Goal: Task Accomplishment & Management: Manage account settings

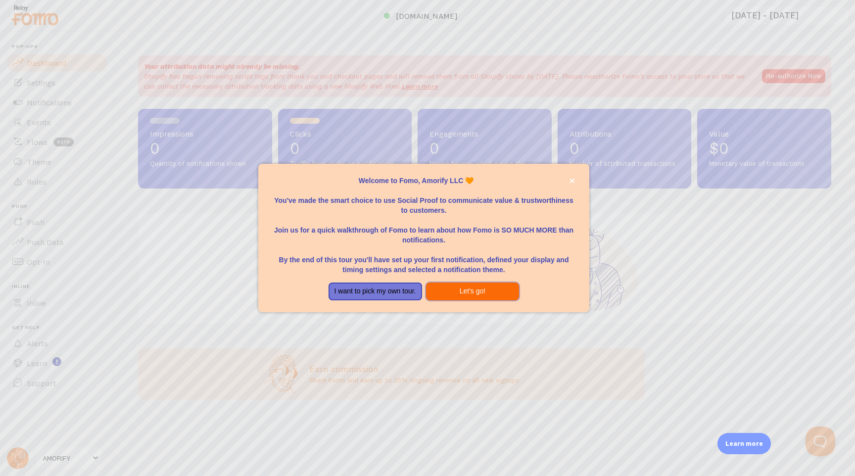
click at [451, 290] on button "Let's go!" at bounding box center [472, 291] width 93 height 18
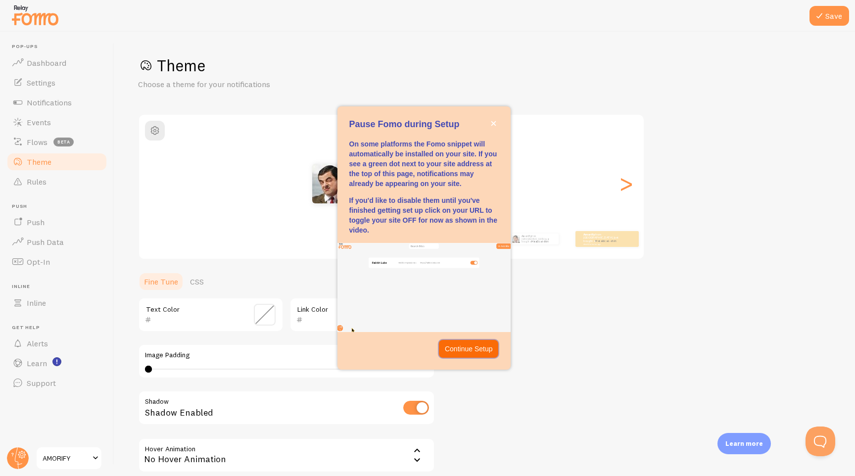
click at [479, 351] on p "Continue Setup" at bounding box center [469, 349] width 48 height 10
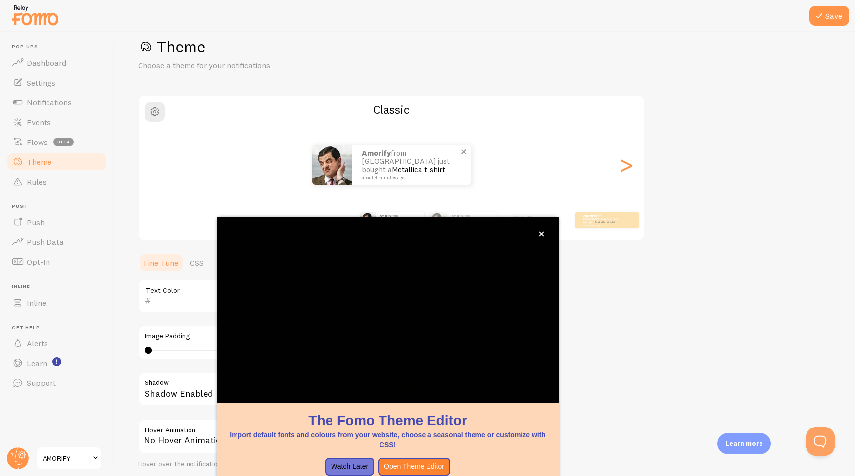
scroll to position [28, 0]
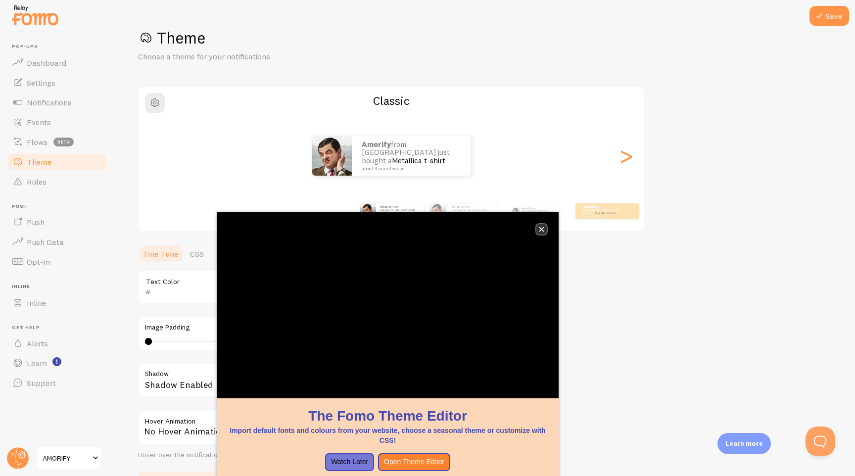
click at [540, 229] on icon "close," at bounding box center [541, 229] width 5 height 5
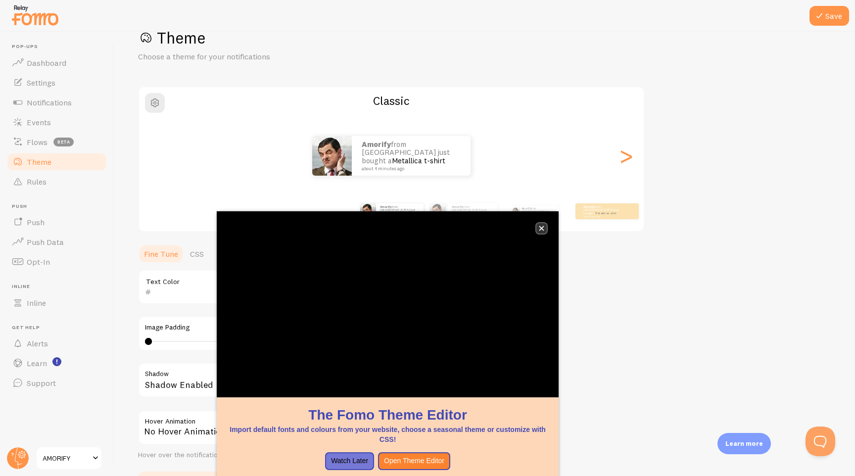
click at [544, 228] on button "close," at bounding box center [541, 228] width 10 height 10
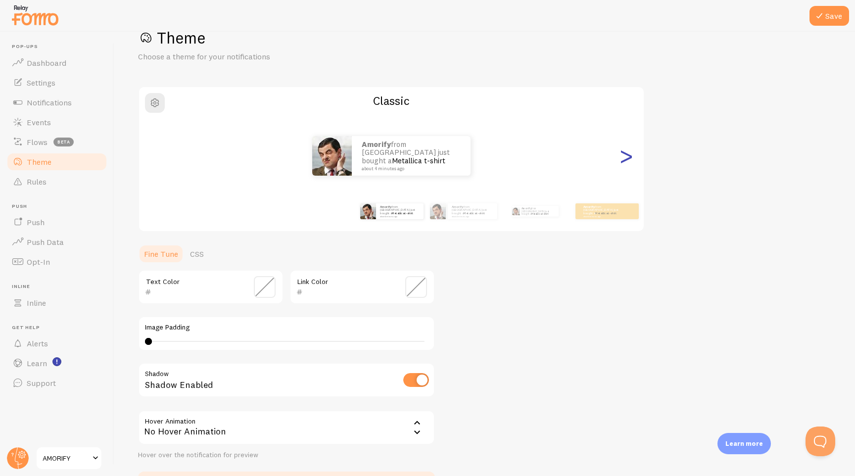
click at [625, 160] on div ">" at bounding box center [626, 155] width 12 height 71
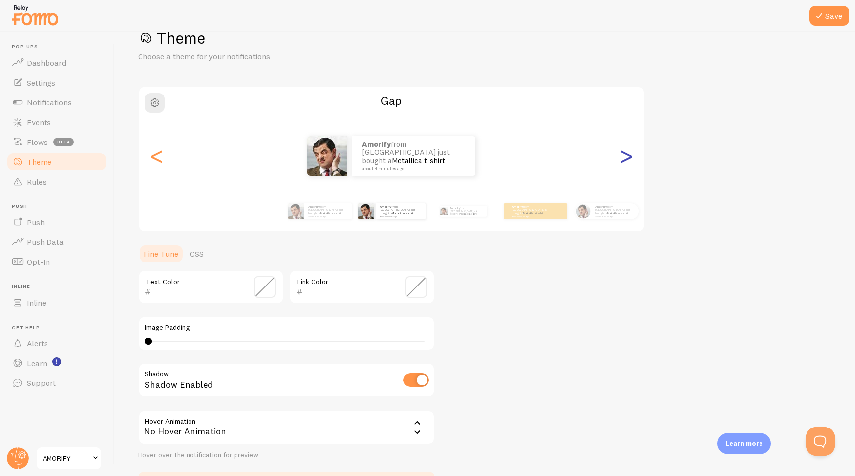
click at [625, 159] on div ">" at bounding box center [626, 155] width 12 height 71
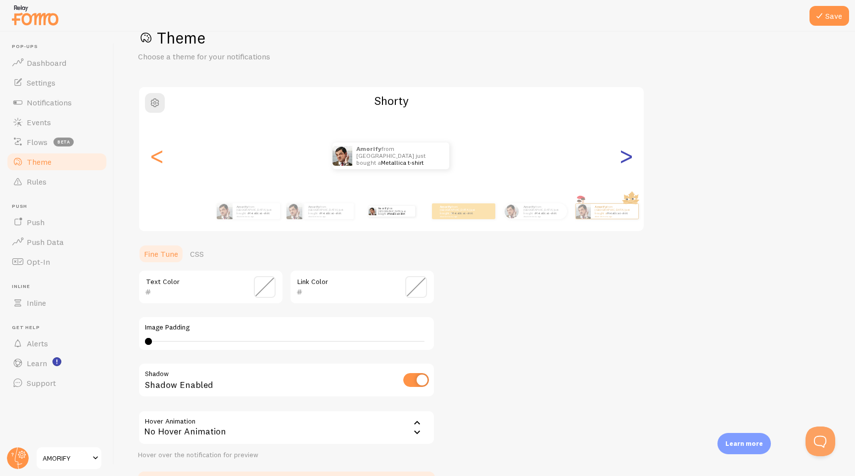
click at [627, 160] on div ">" at bounding box center [626, 155] width 12 height 71
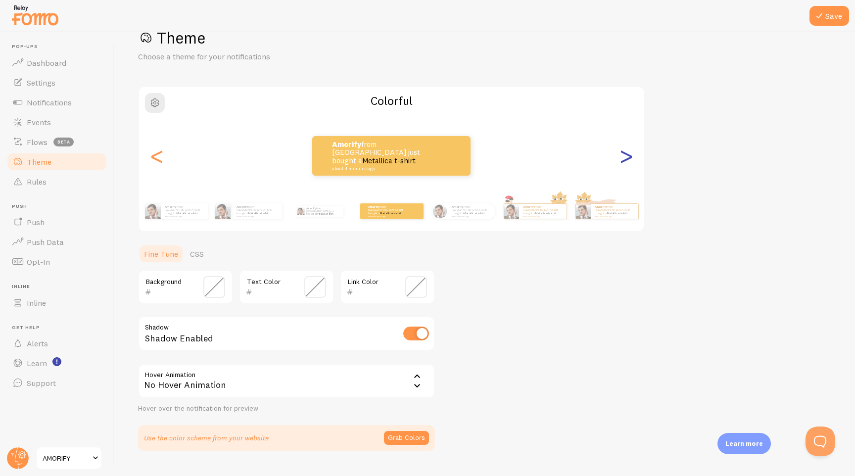
click at [627, 160] on div ">" at bounding box center [626, 155] width 12 height 71
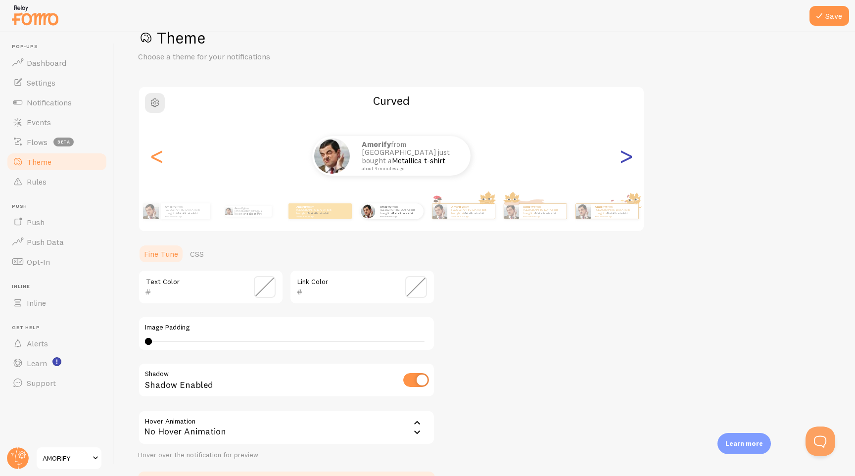
click at [627, 160] on div ">" at bounding box center [626, 155] width 12 height 71
type input "0"
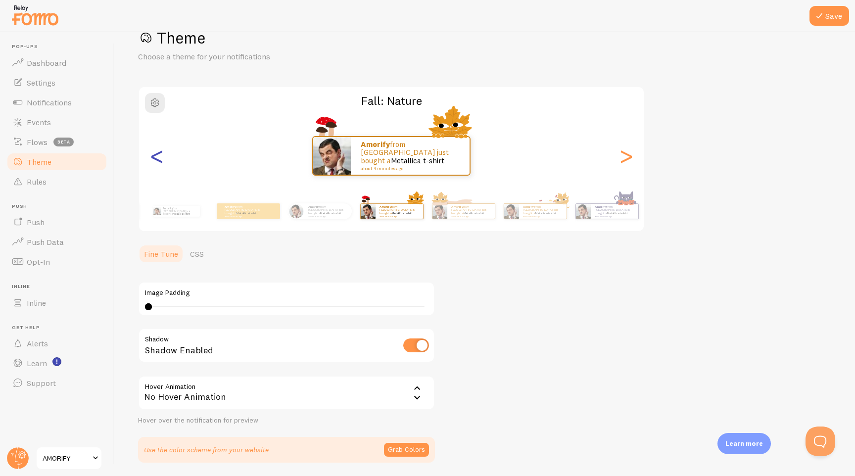
click at [157, 157] on div "<" at bounding box center [157, 155] width 12 height 71
click at [156, 157] on div "<" at bounding box center [157, 155] width 12 height 71
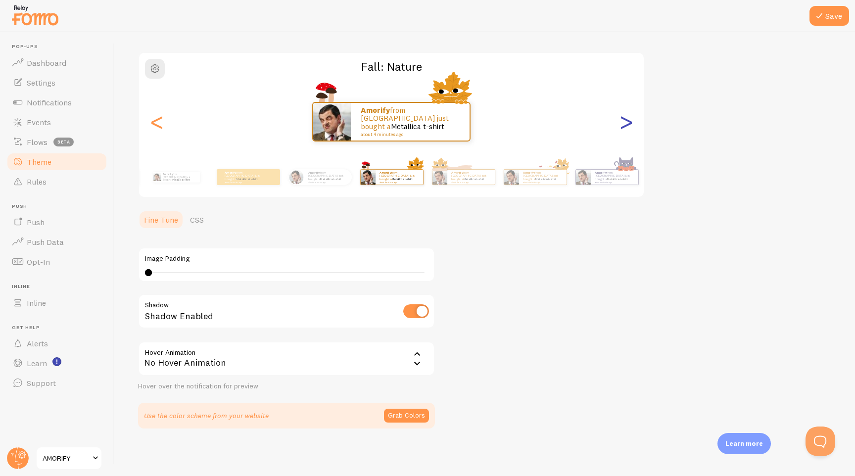
click at [621, 131] on div ">" at bounding box center [626, 121] width 12 height 71
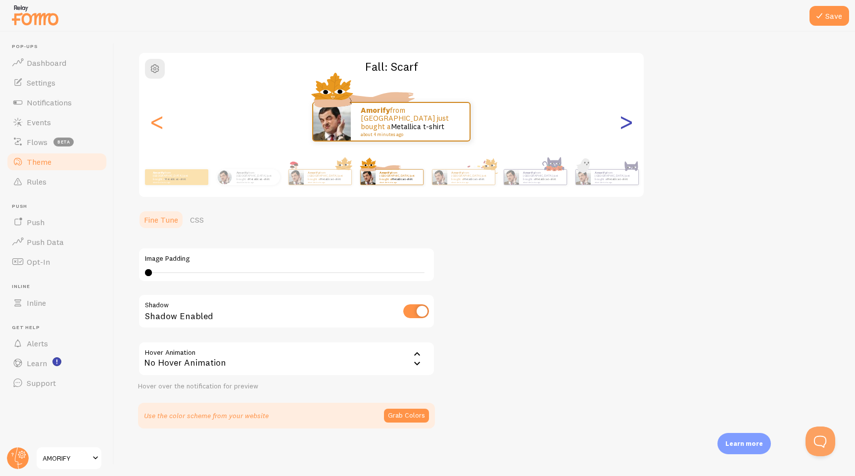
click at [622, 127] on div ">" at bounding box center [626, 121] width 12 height 71
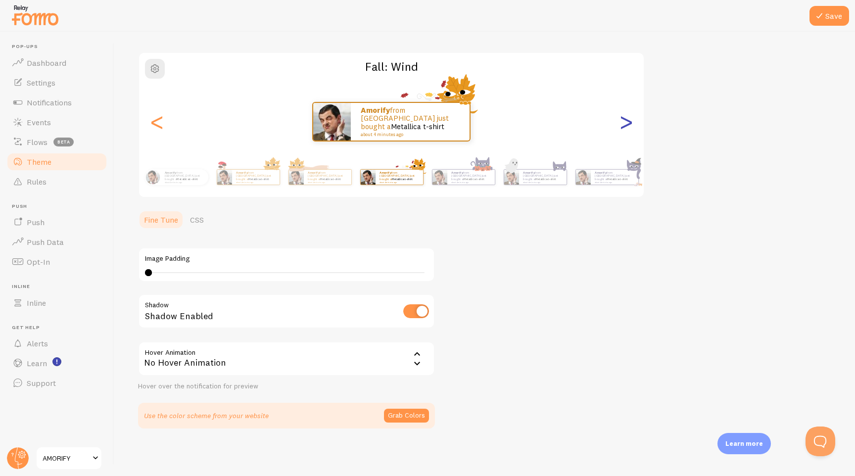
click at [622, 127] on div ">" at bounding box center [626, 121] width 12 height 71
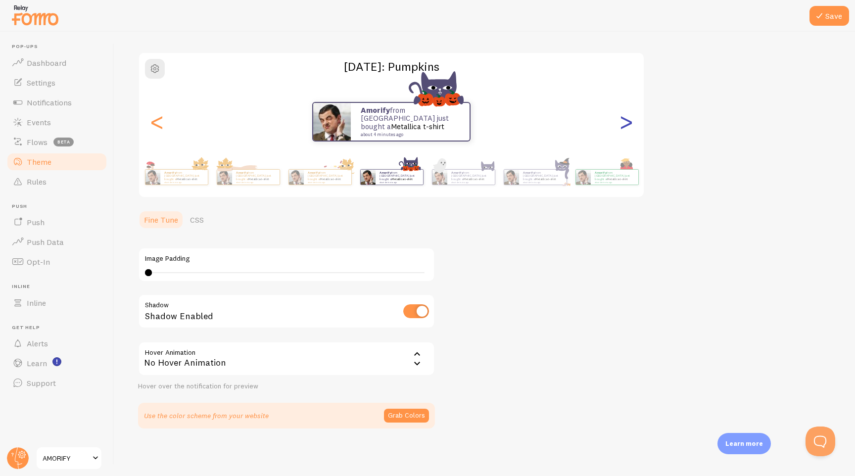
click at [622, 127] on div ">" at bounding box center [626, 121] width 12 height 71
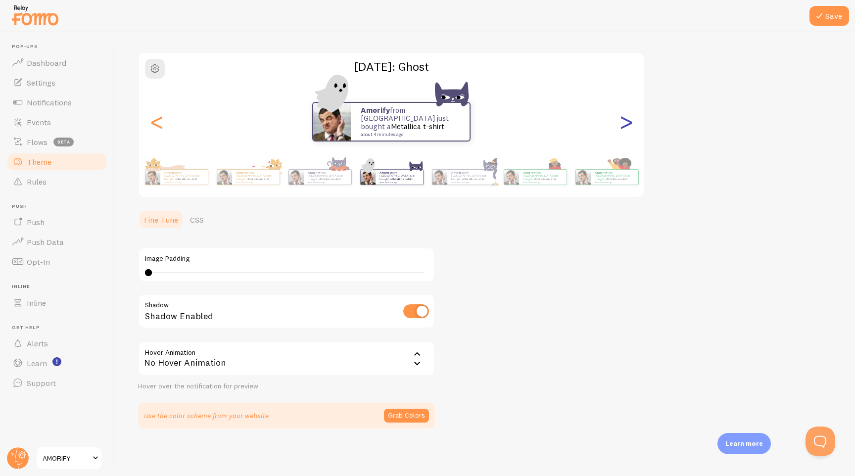
click at [622, 127] on div ">" at bounding box center [626, 121] width 12 height 71
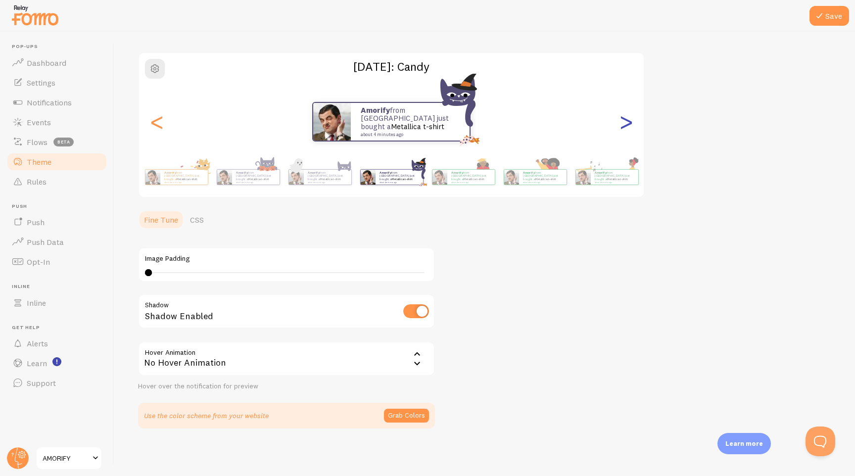
click at [622, 127] on div ">" at bounding box center [626, 121] width 12 height 71
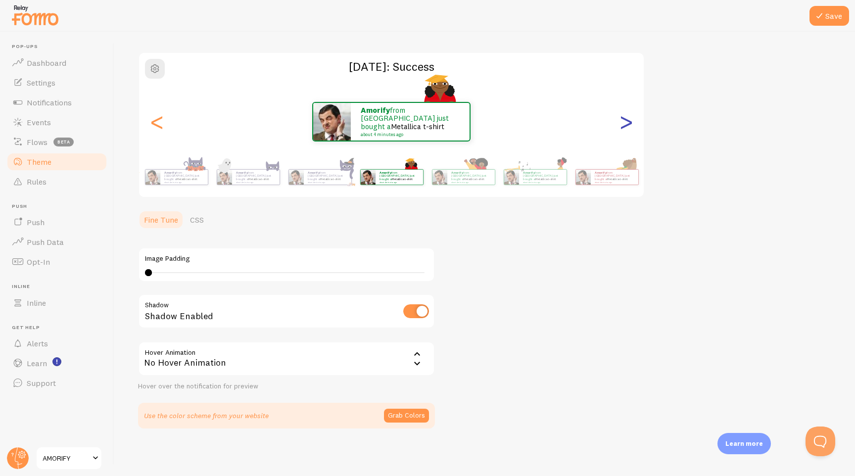
click at [622, 127] on div ">" at bounding box center [626, 121] width 12 height 71
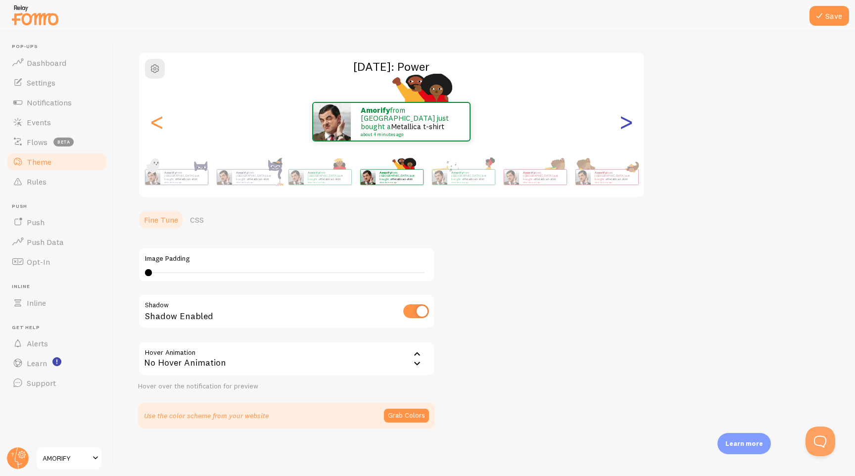
click at [622, 127] on div ">" at bounding box center [626, 121] width 12 height 71
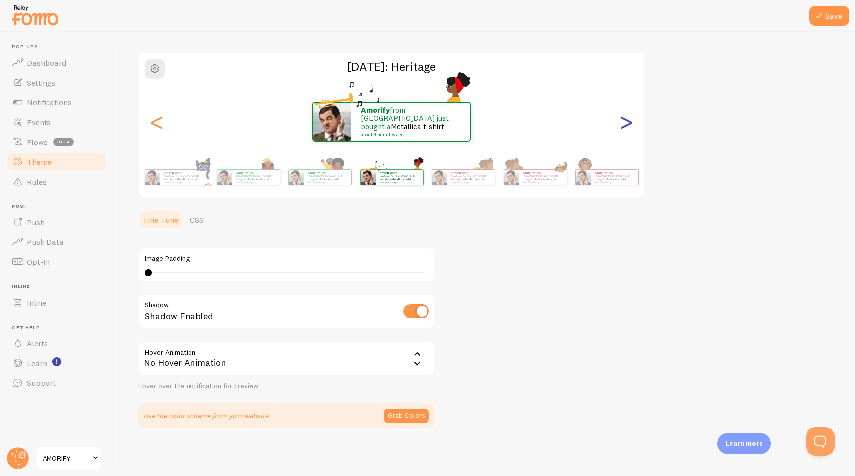
click at [622, 127] on div ">" at bounding box center [626, 121] width 12 height 71
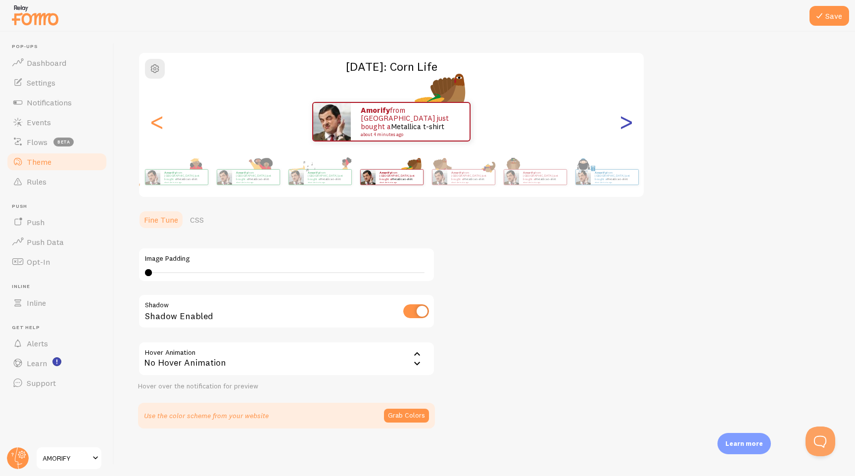
click at [622, 127] on div ">" at bounding box center [626, 121] width 12 height 71
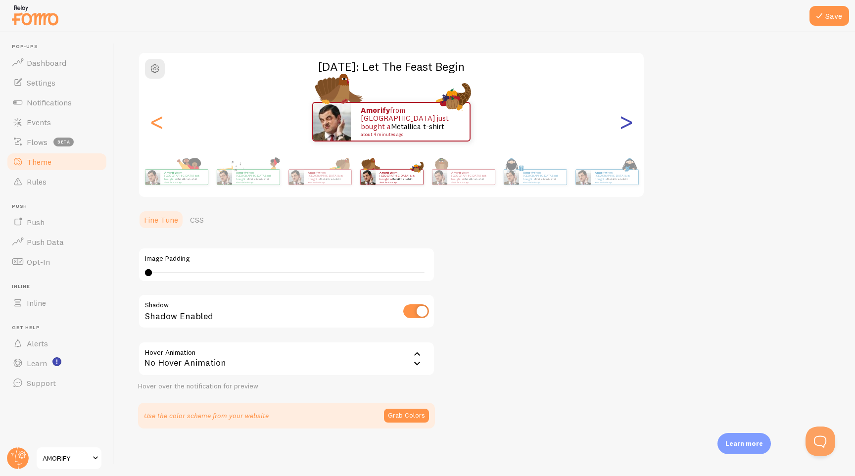
click at [622, 127] on div ">" at bounding box center [626, 121] width 12 height 71
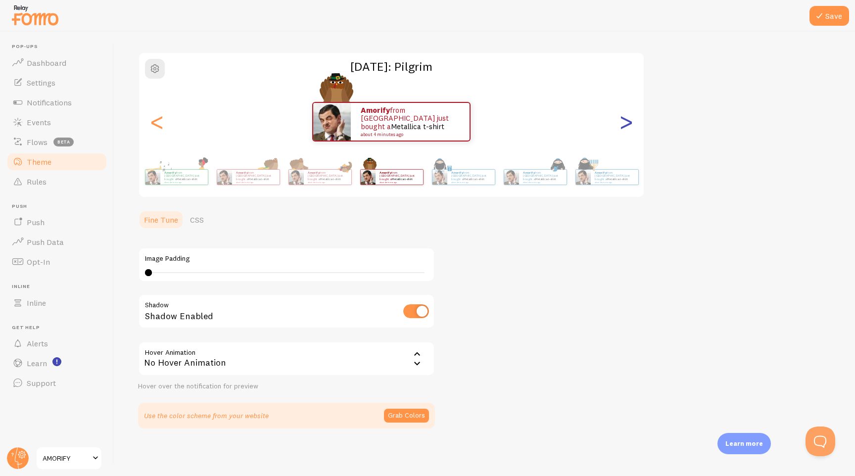
click at [622, 127] on div ">" at bounding box center [626, 121] width 12 height 71
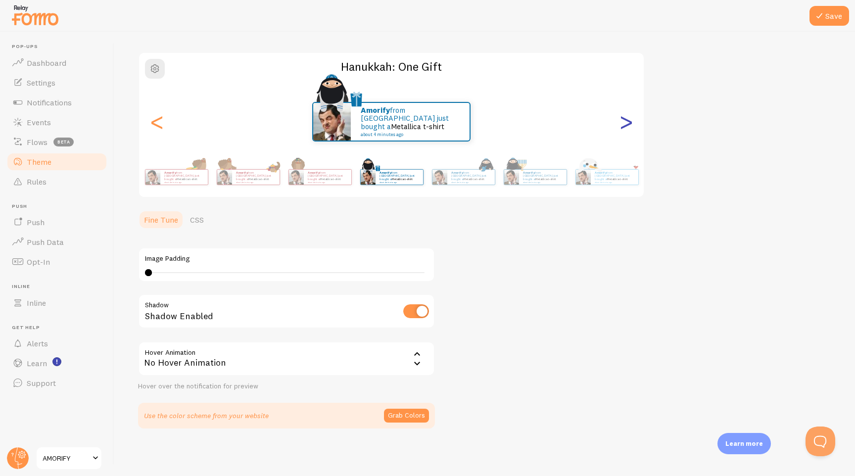
click at [622, 127] on div ">" at bounding box center [626, 121] width 12 height 71
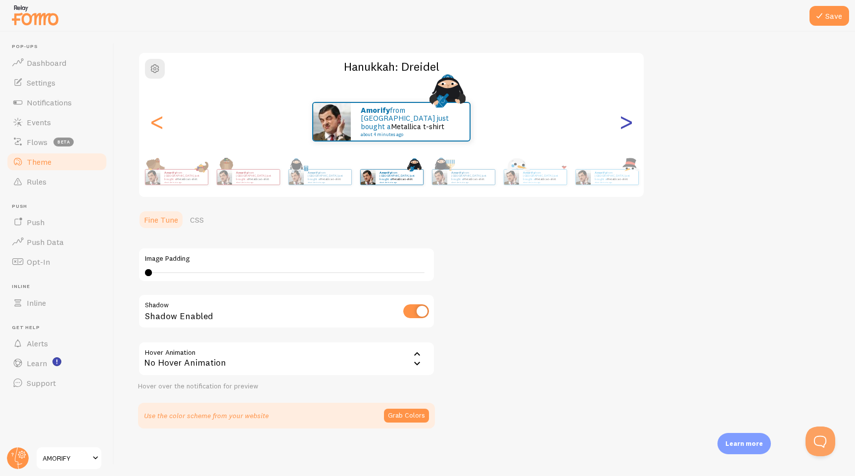
click at [622, 127] on div ">" at bounding box center [626, 121] width 12 height 71
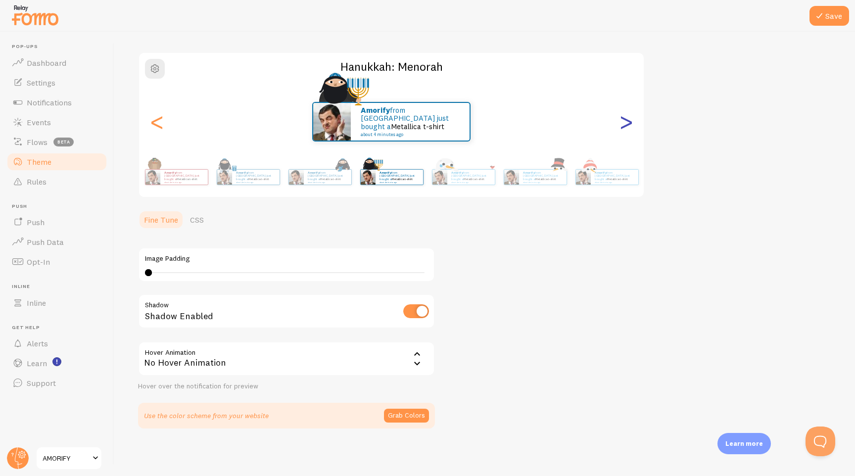
click at [622, 127] on div ">" at bounding box center [626, 121] width 12 height 71
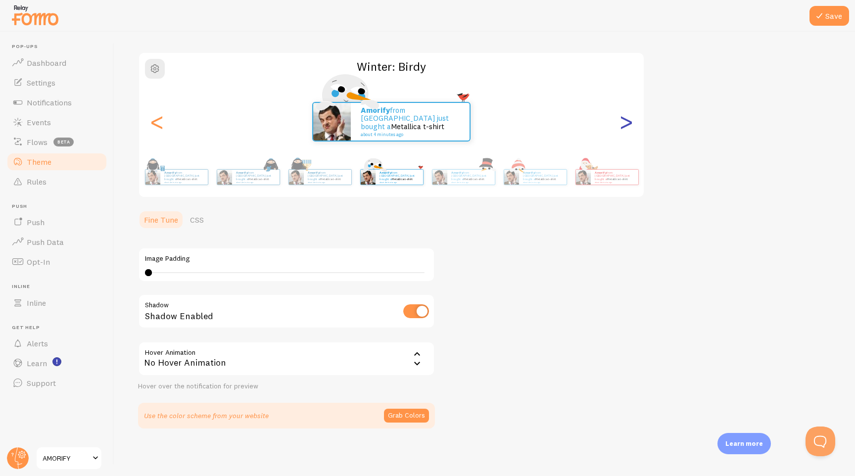
click at [622, 127] on div ">" at bounding box center [626, 121] width 12 height 71
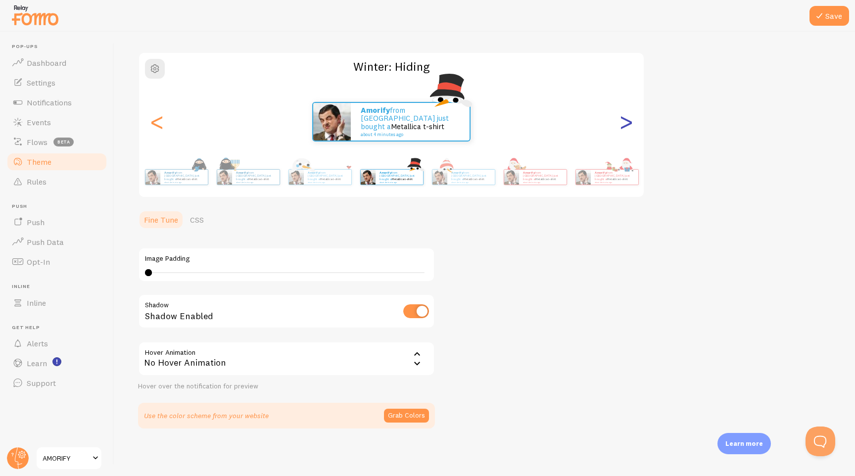
click at [622, 127] on div ">" at bounding box center [626, 121] width 12 height 71
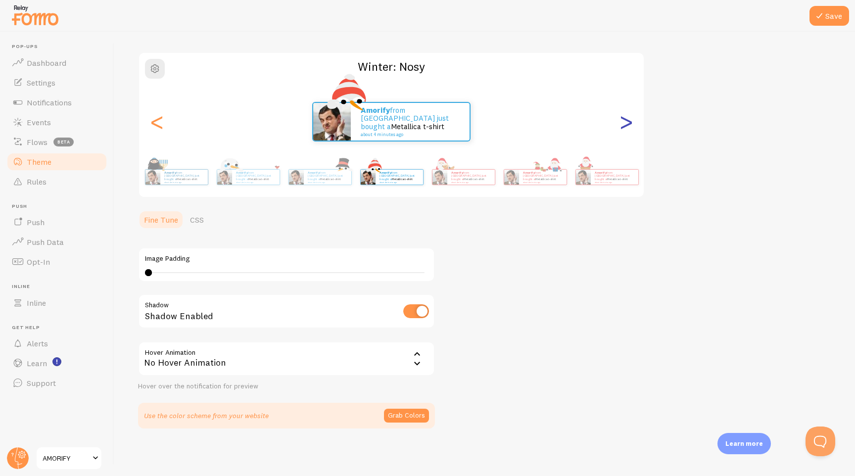
click at [622, 127] on div ">" at bounding box center [626, 121] width 12 height 71
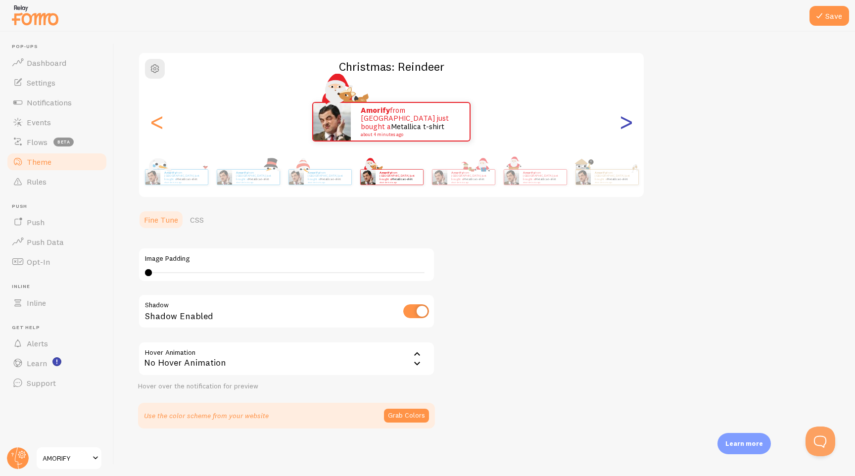
click at [622, 127] on div ">" at bounding box center [626, 121] width 12 height 71
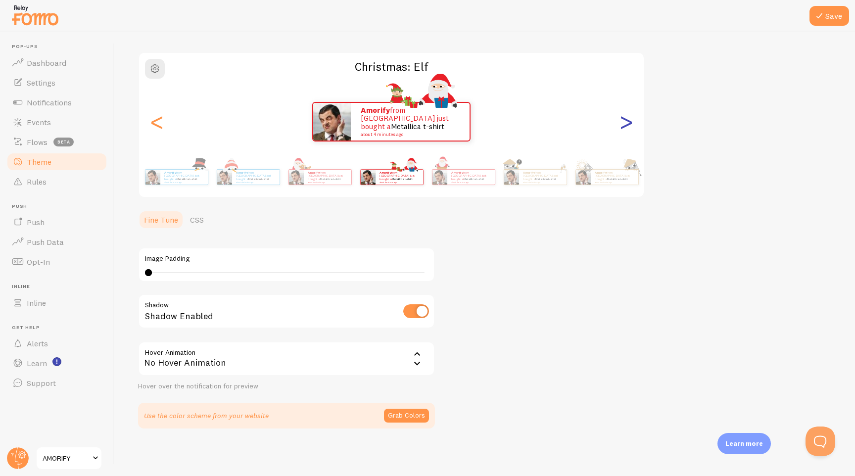
click at [622, 127] on div ">" at bounding box center [626, 121] width 12 height 71
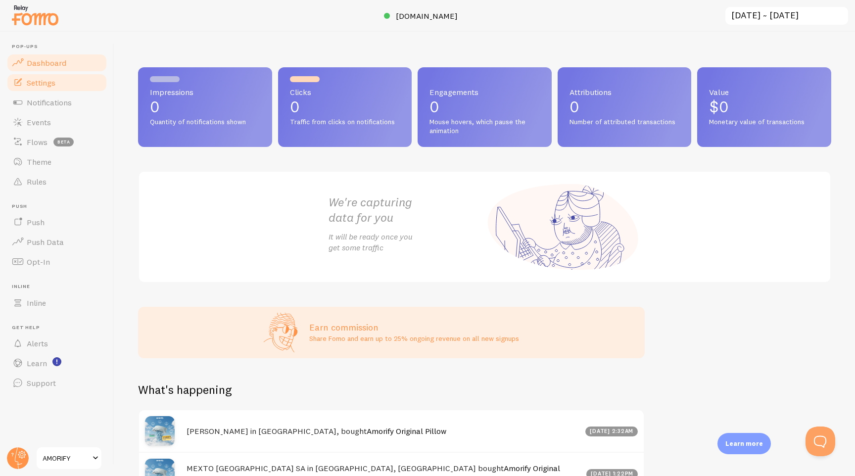
click at [71, 85] on link "Settings" at bounding box center [57, 83] width 102 height 20
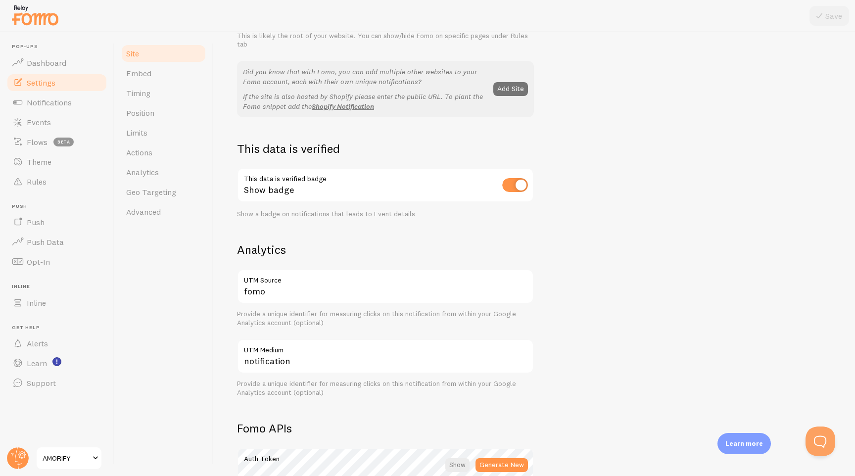
scroll to position [67, 0]
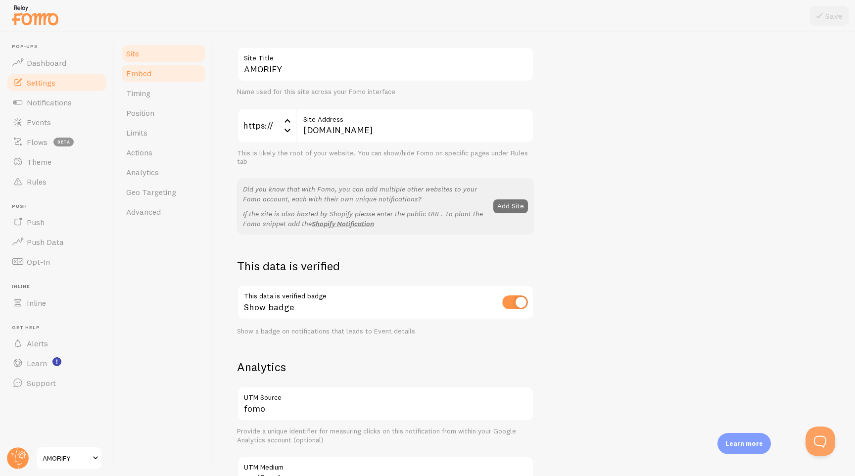
click at [155, 70] on link "Embed" at bounding box center [163, 73] width 87 height 20
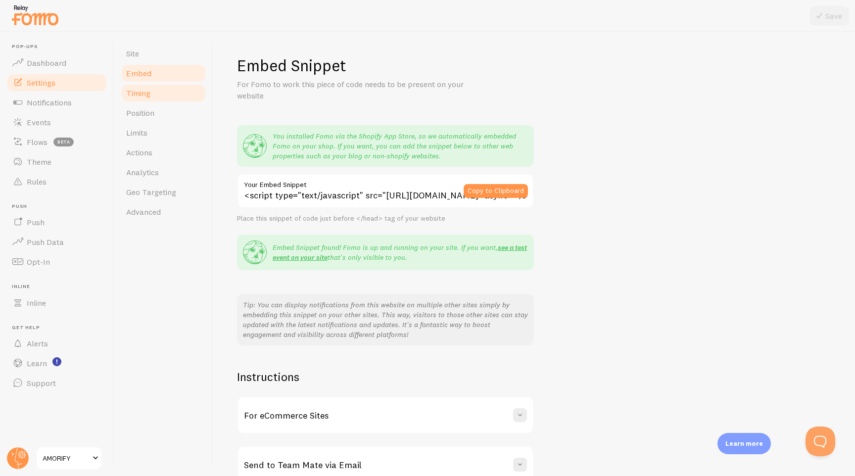
click at [157, 91] on link "Timing" at bounding box center [163, 93] width 87 height 20
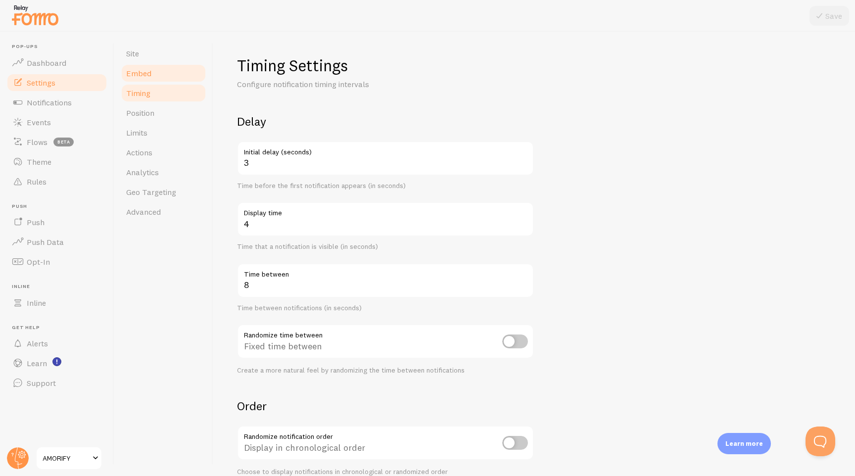
click at [158, 80] on link "Embed" at bounding box center [163, 73] width 87 height 20
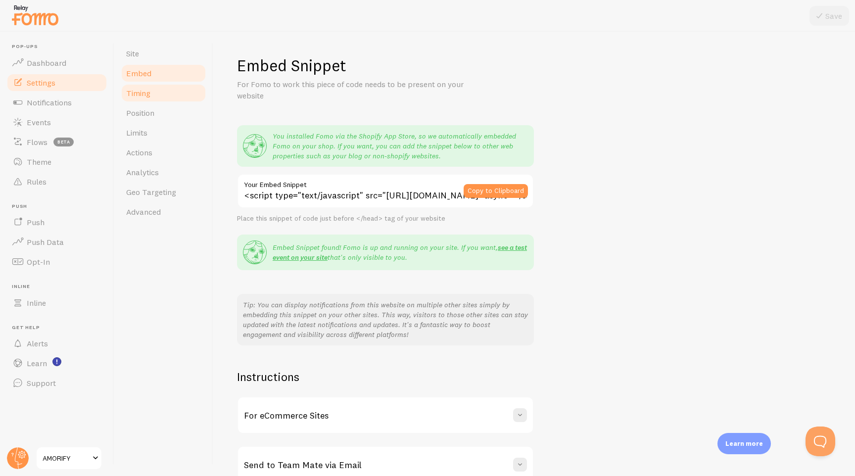
click at [141, 90] on span "Timing" at bounding box center [138, 93] width 24 height 10
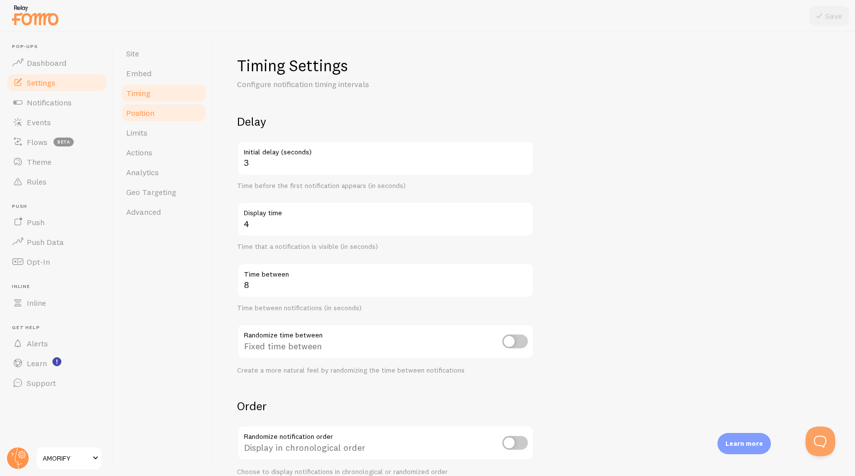
click at [141, 114] on span "Position" at bounding box center [140, 113] width 28 height 10
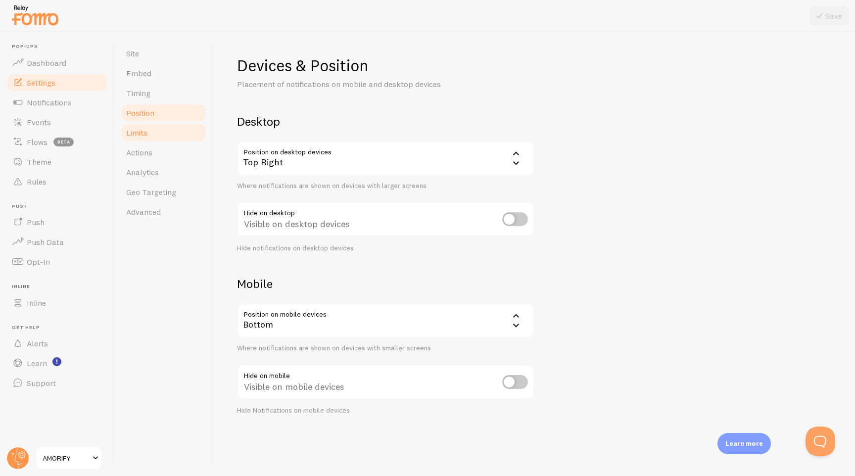
click at [156, 127] on link "Limits" at bounding box center [163, 133] width 87 height 20
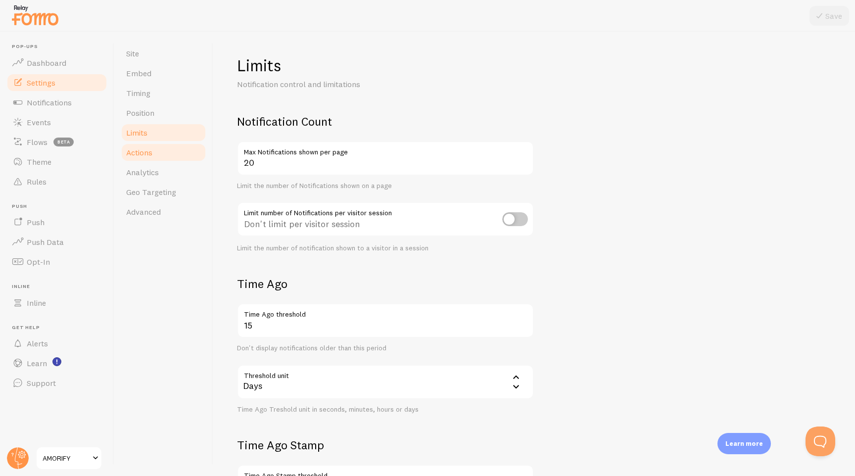
click at [148, 148] on span "Actions" at bounding box center [139, 152] width 26 height 10
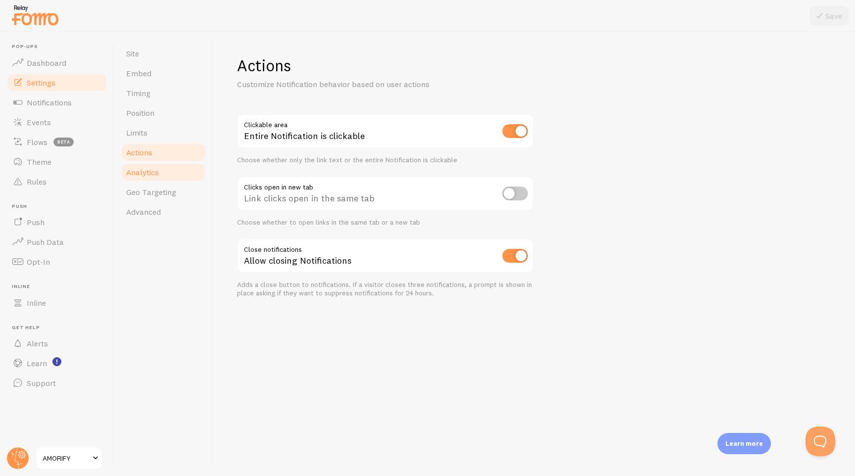
click at [148, 174] on span "Analytics" at bounding box center [142, 172] width 33 height 10
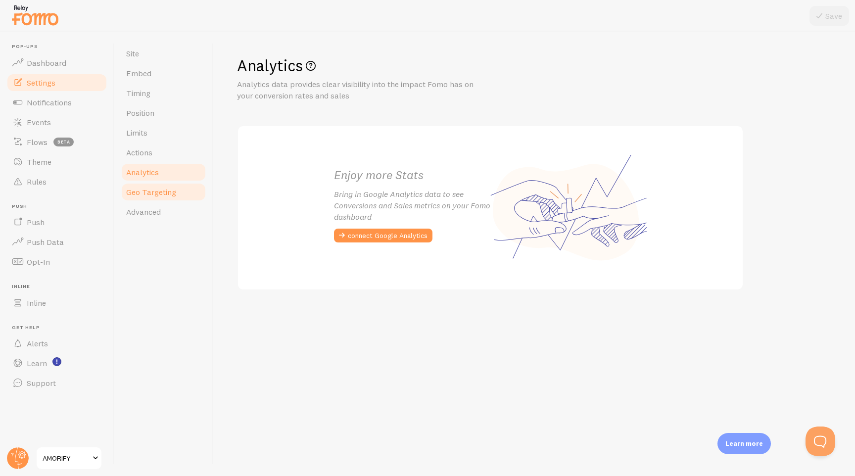
click at [148, 192] on span "Geo Targeting" at bounding box center [151, 192] width 50 height 10
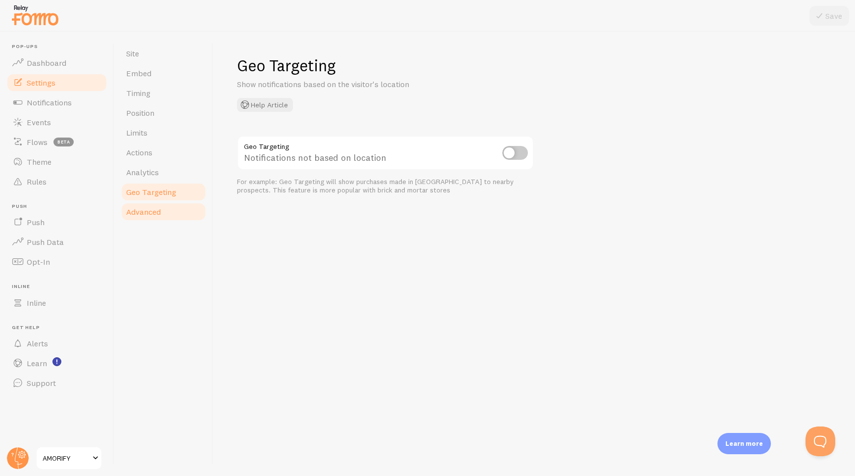
click at [141, 220] on link "Advanced" at bounding box center [163, 212] width 87 height 20
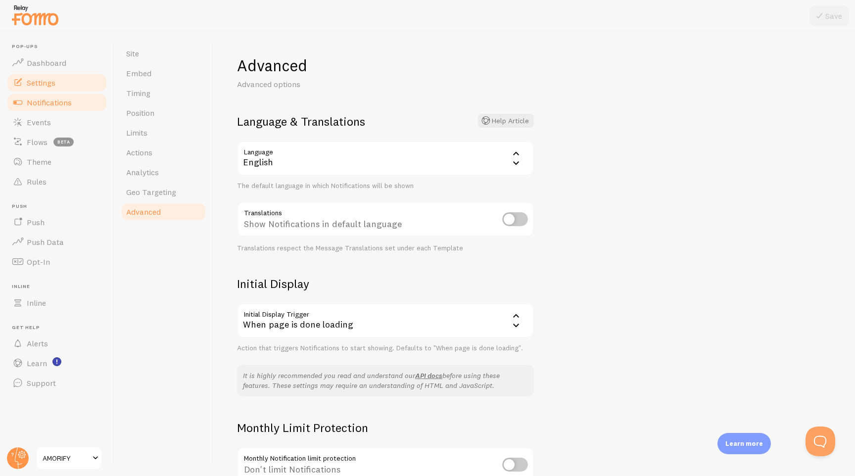
click at [46, 98] on span "Notifications" at bounding box center [49, 102] width 45 height 10
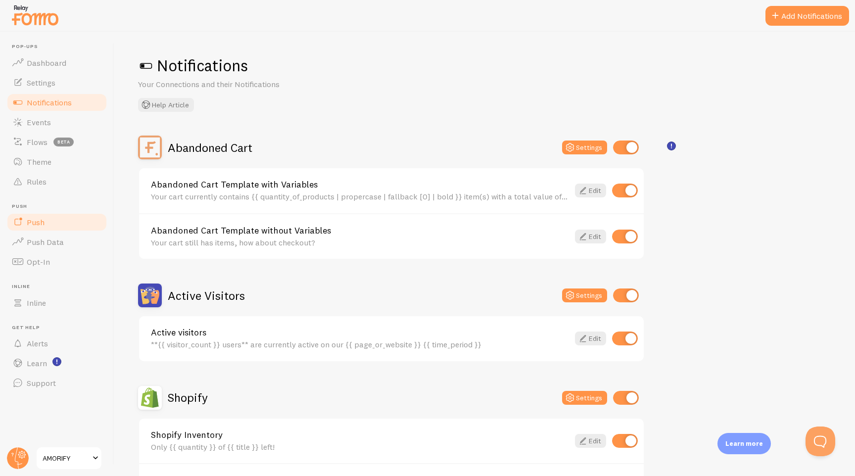
click at [57, 224] on link "Push" at bounding box center [57, 222] width 102 height 20
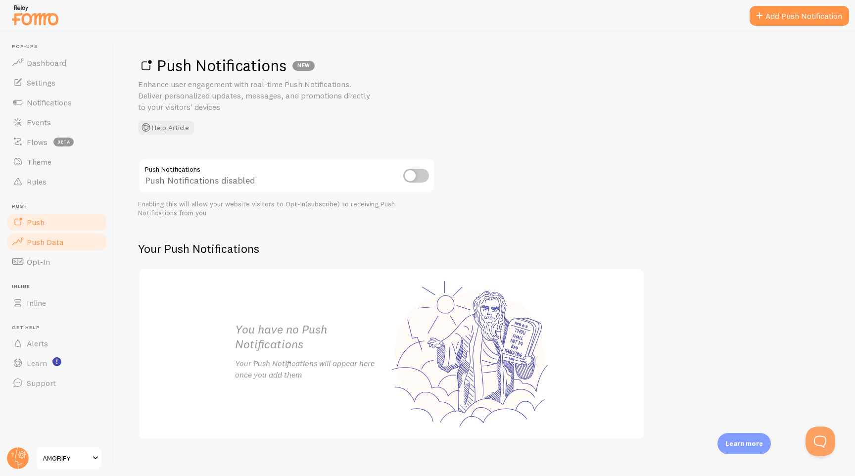
click at [53, 240] on span "Push Data" at bounding box center [45, 242] width 37 height 10
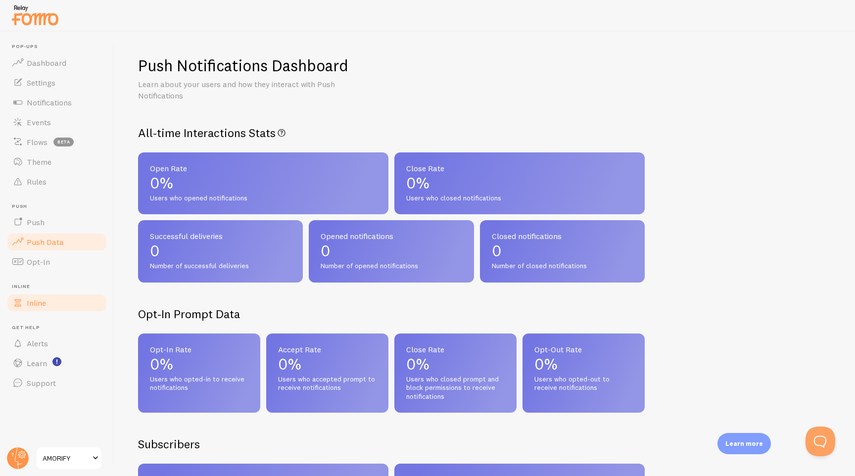
click at [47, 296] on link "Inline" at bounding box center [57, 303] width 102 height 20
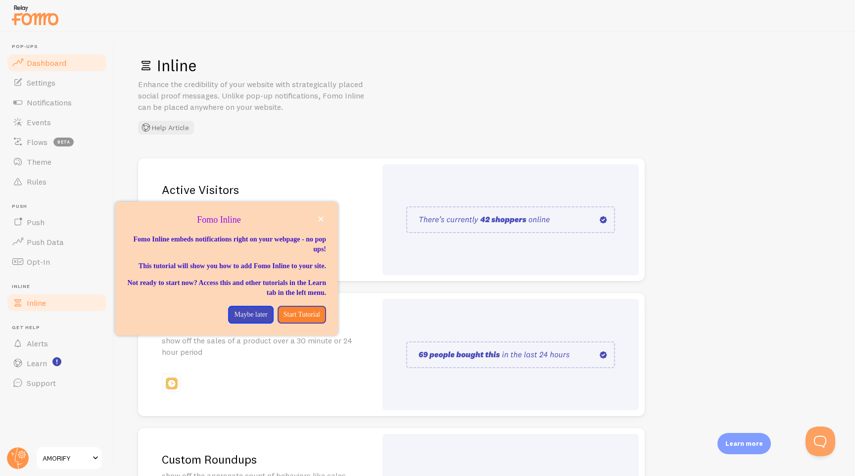
click at [46, 59] on span "Dashboard" at bounding box center [47, 63] width 40 height 10
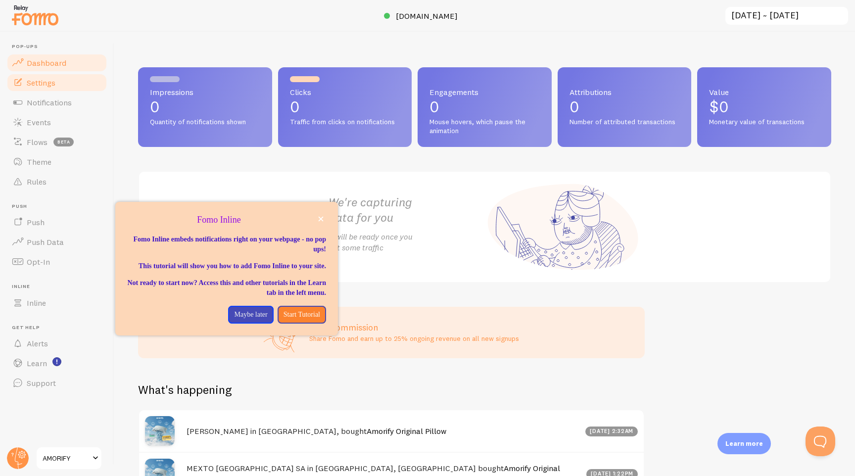
click at [43, 88] on link "Settings" at bounding box center [57, 83] width 102 height 20
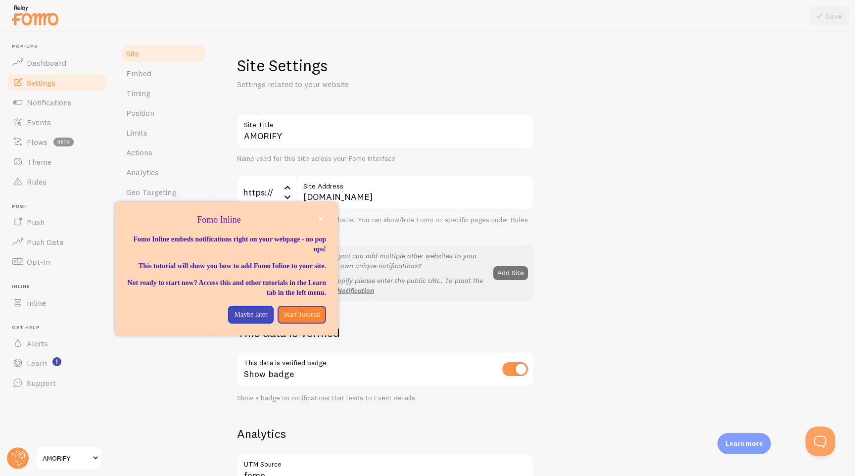
click at [320, 225] on p "Fomo Inline" at bounding box center [226, 220] width 199 height 13
click at [321, 222] on button "close," at bounding box center [321, 219] width 10 height 10
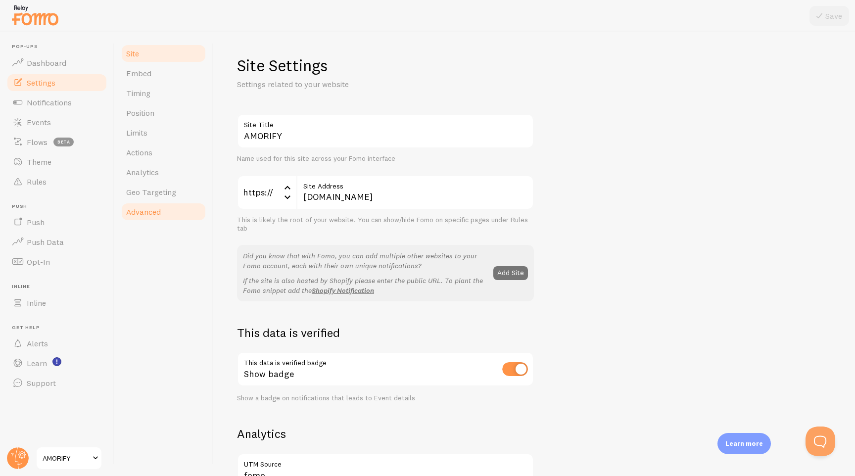
click at [181, 220] on link "Advanced" at bounding box center [163, 212] width 87 height 20
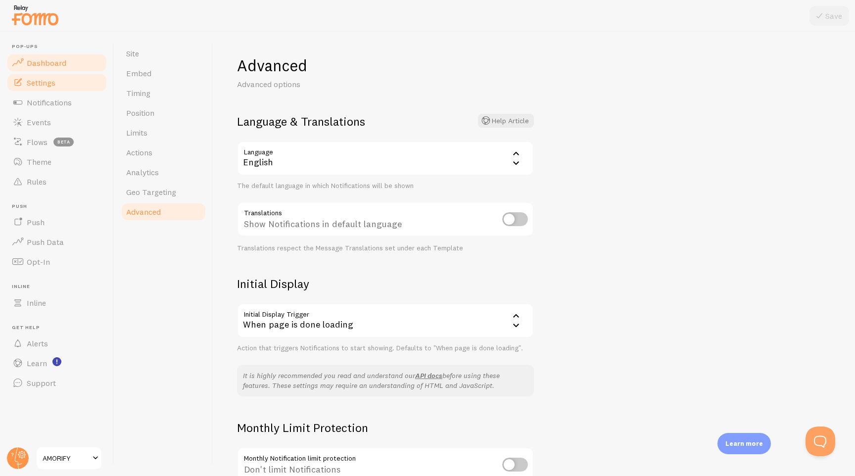
click at [52, 60] on span "Dashboard" at bounding box center [47, 63] width 40 height 10
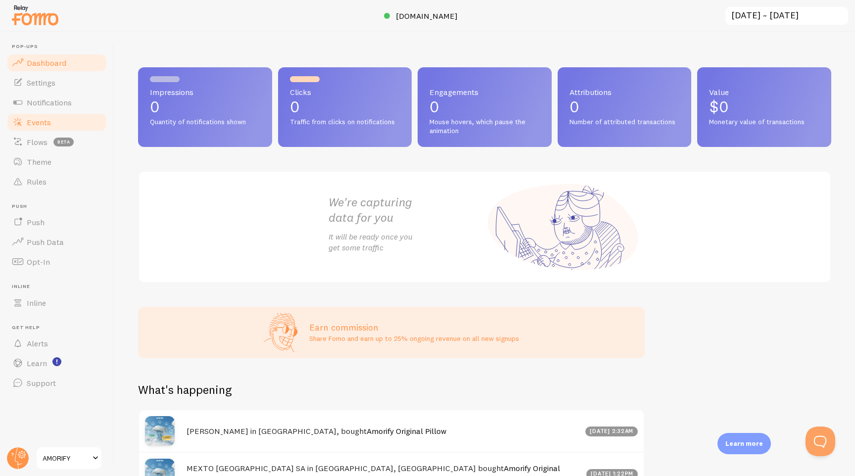
click at [47, 125] on span "Events" at bounding box center [39, 122] width 24 height 10
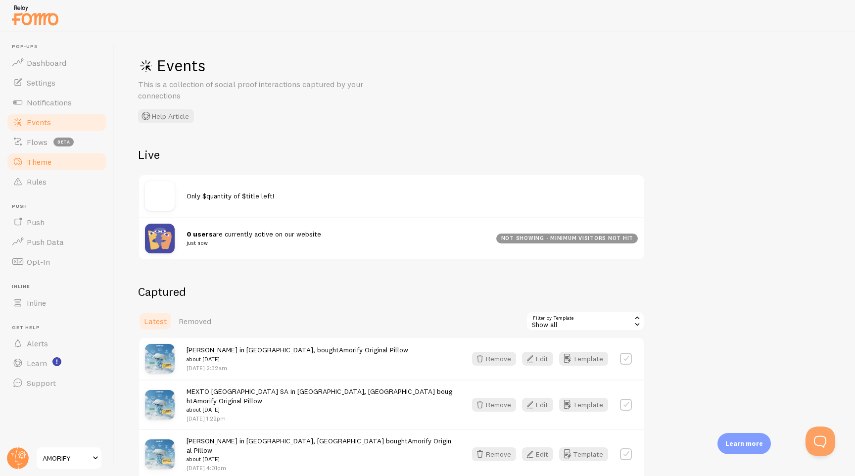
click at [38, 157] on span "Theme" at bounding box center [39, 162] width 25 height 10
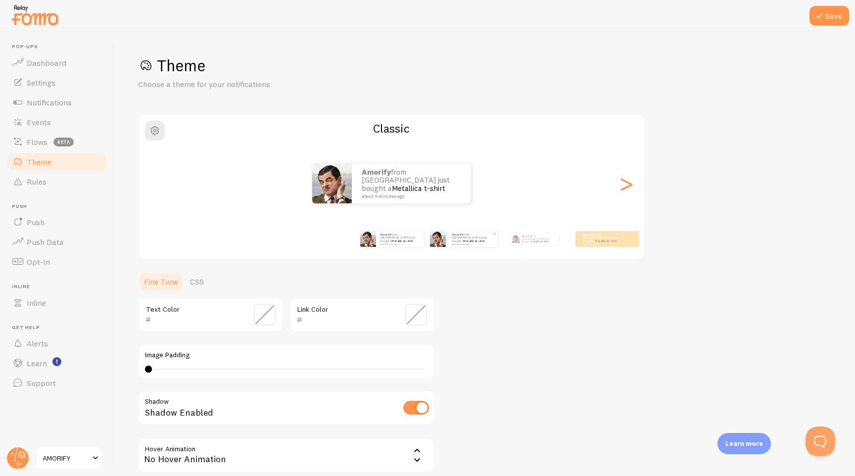
click at [453, 243] on small "about 4 minutes ago" at bounding box center [472, 244] width 41 height 2
click at [628, 181] on div ">" at bounding box center [626, 183] width 12 height 71
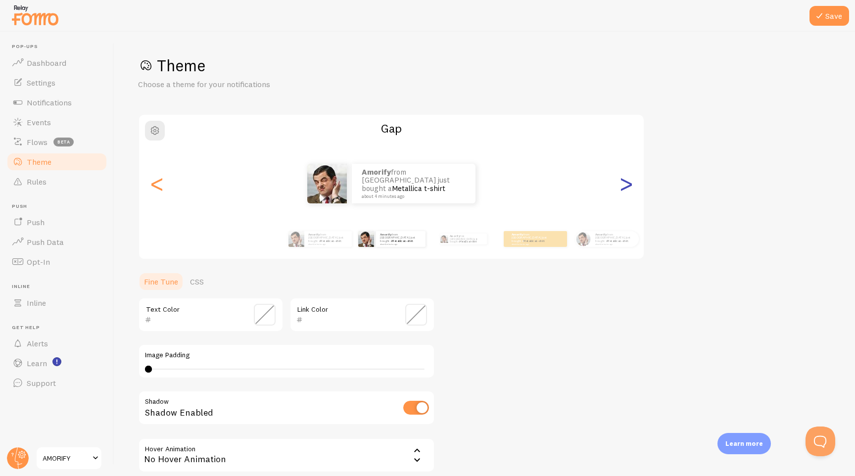
click at [628, 181] on div ">" at bounding box center [626, 183] width 12 height 71
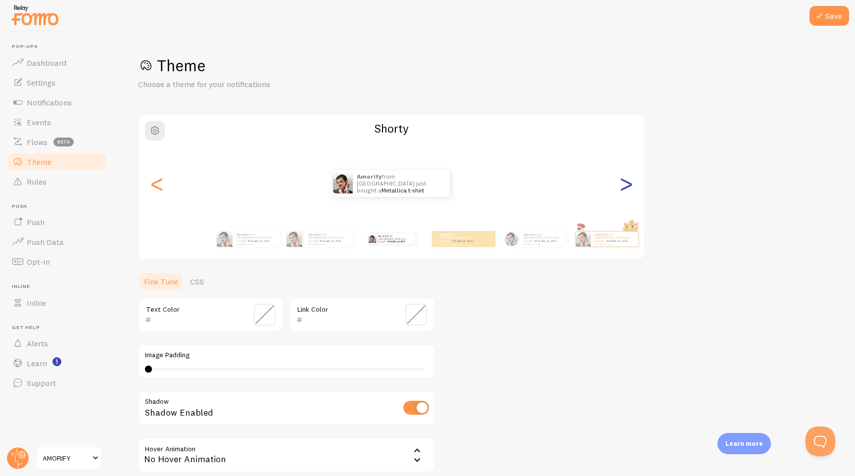
click at [628, 181] on div ">" at bounding box center [626, 183] width 12 height 71
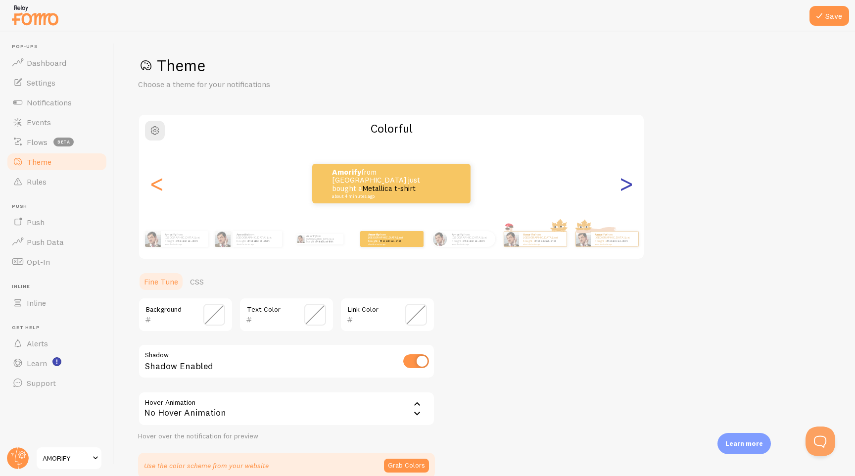
click at [628, 181] on div ">" at bounding box center [626, 183] width 12 height 71
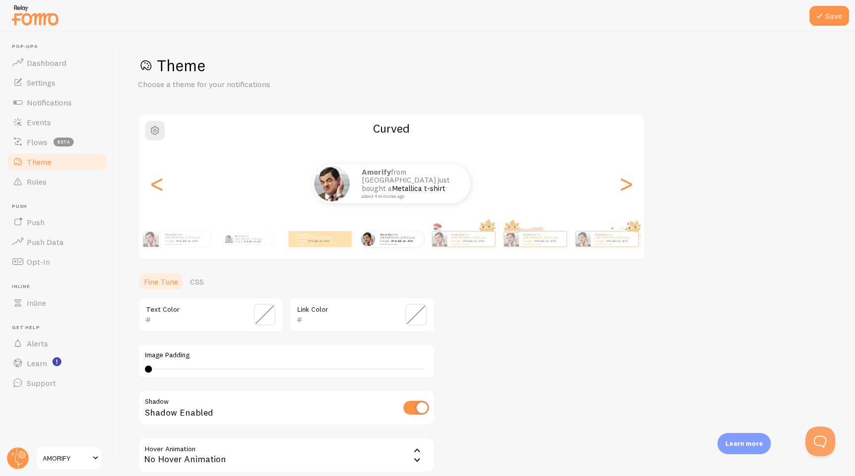
click at [816, 14] on icon at bounding box center [819, 16] width 12 height 12
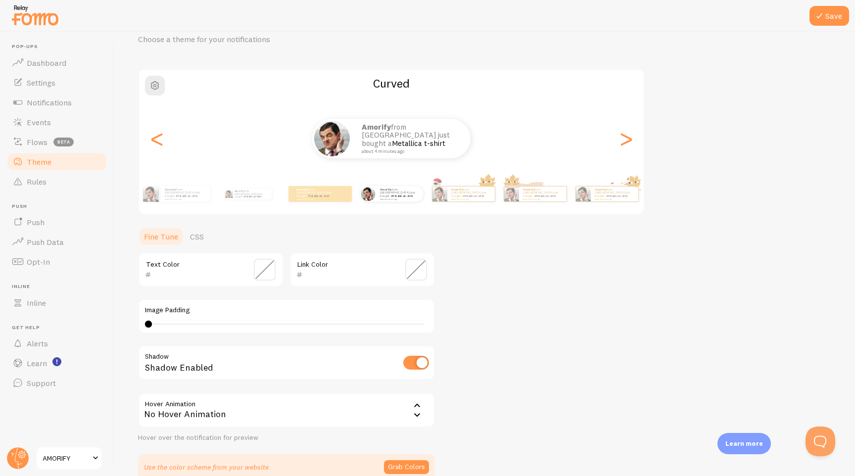
scroll to position [96, 0]
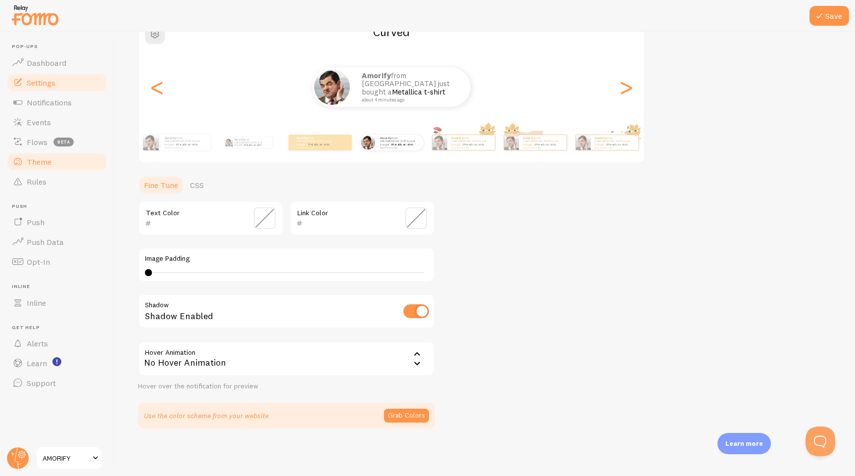
click at [73, 82] on link "Settings" at bounding box center [57, 83] width 102 height 20
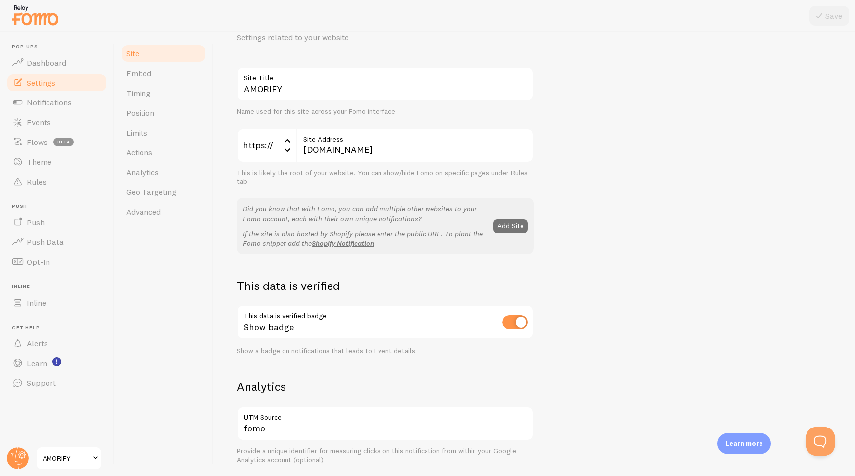
scroll to position [58, 0]
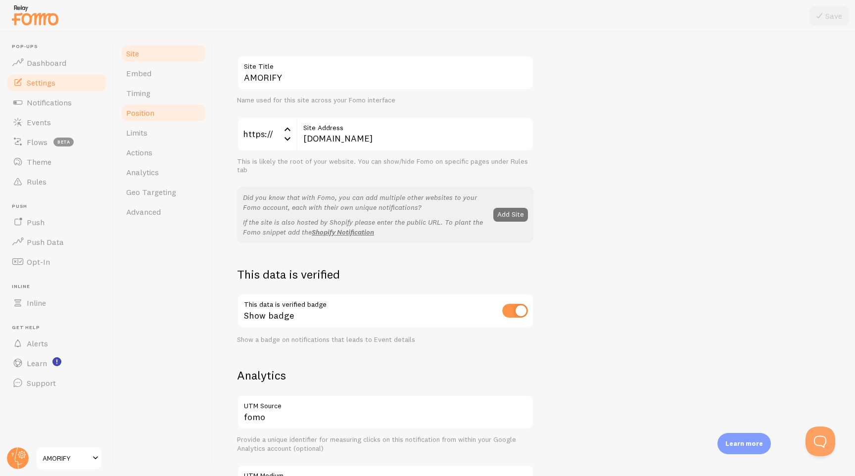
click at [157, 116] on link "Position" at bounding box center [163, 113] width 87 height 20
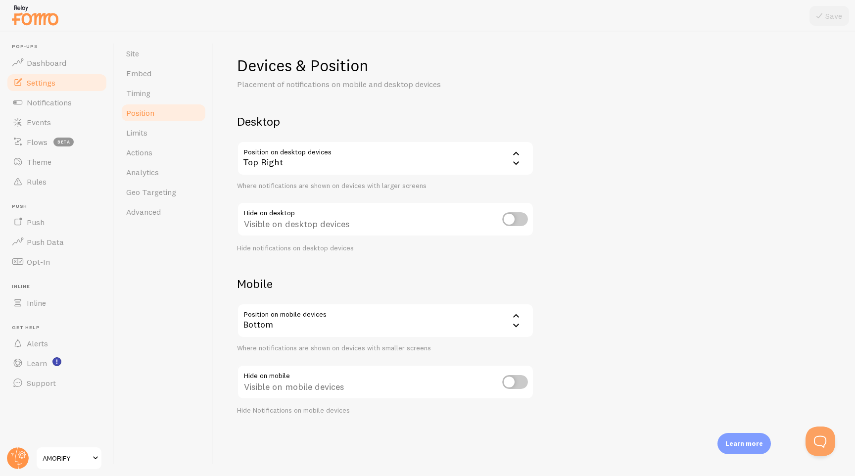
click at [343, 159] on div "Top Right" at bounding box center [385, 158] width 297 height 35
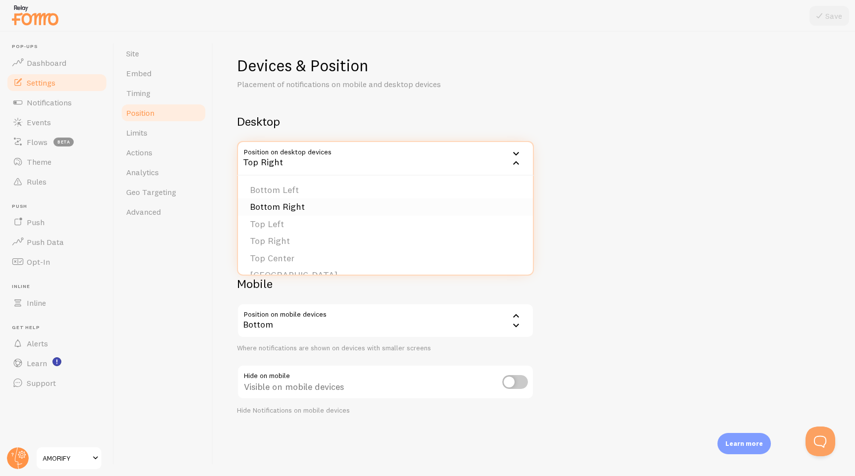
click at [297, 211] on li "Bottom Right" at bounding box center [385, 206] width 295 height 17
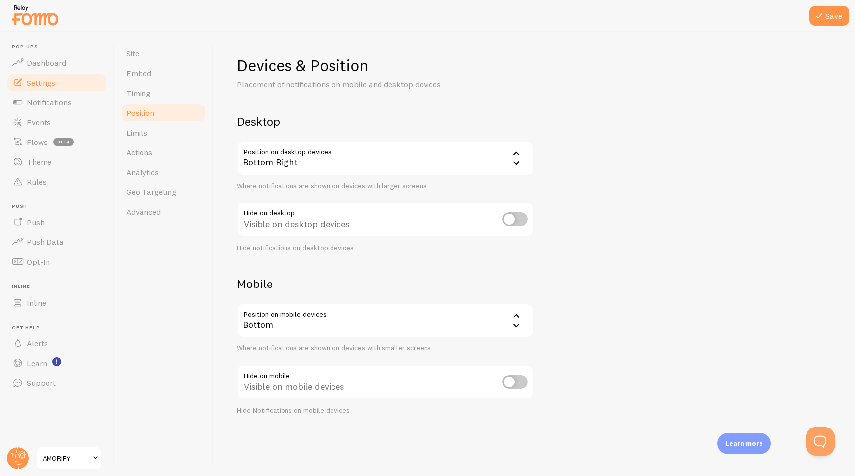
click at [832, 3] on div at bounding box center [427, 16] width 855 height 32
click at [829, 9] on button "Save" at bounding box center [829, 16] width 40 height 20
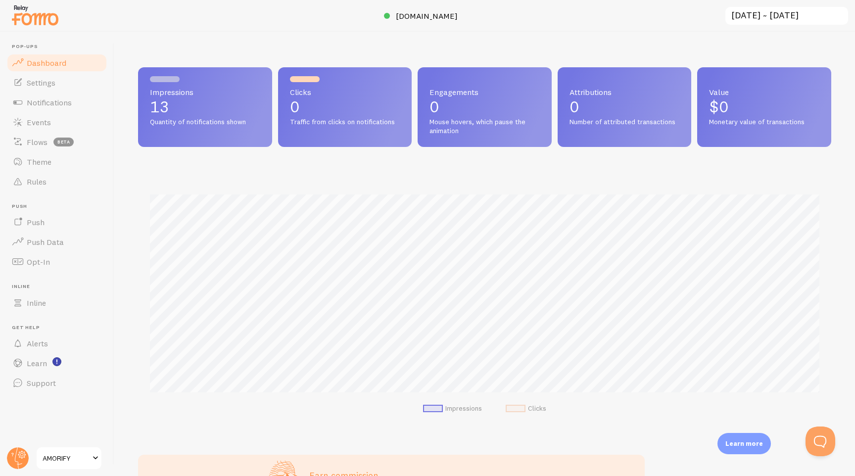
click at [65, 453] on span "AMORIFY" at bounding box center [66, 458] width 47 height 12
click at [37, 221] on span "Push" at bounding box center [36, 222] width 18 height 10
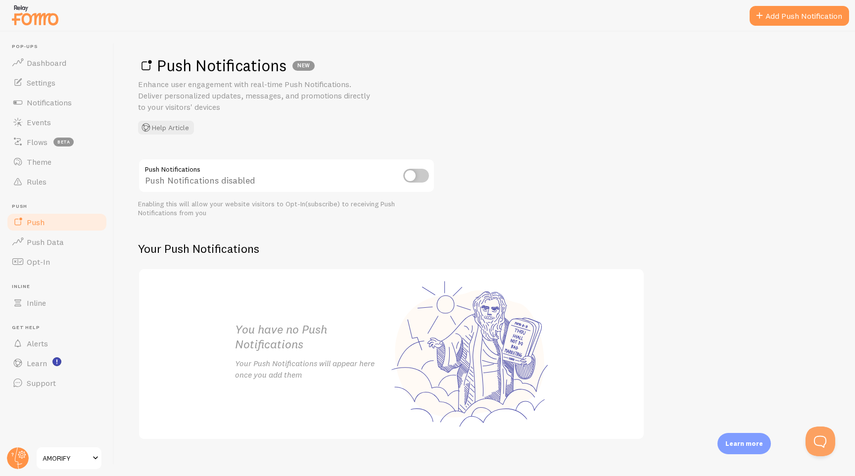
scroll to position [11, 0]
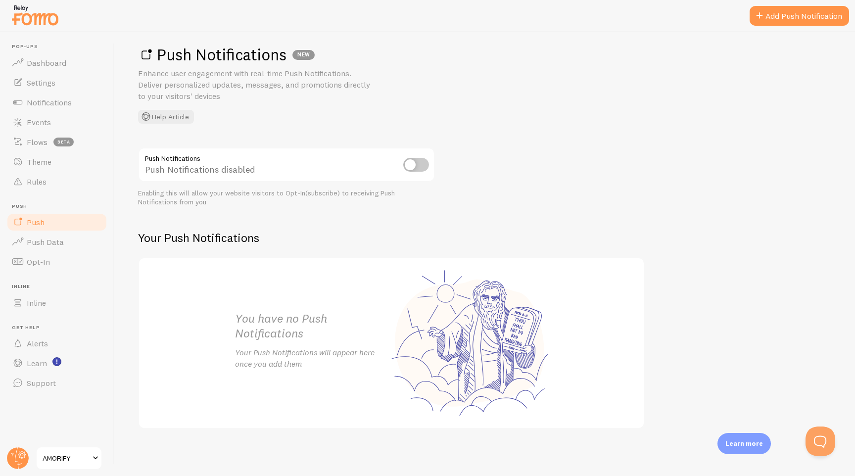
click at [442, 161] on div "Push Notifications Push Notifications disabled Enabling this will allow your we…" at bounding box center [484, 287] width 693 height 281
click at [423, 163] on input "checkbox" at bounding box center [416, 165] width 26 height 14
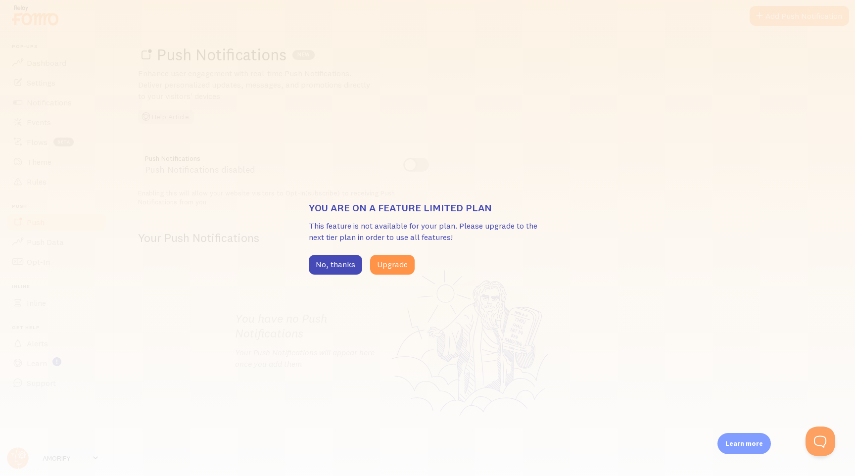
click at [403, 274] on div "You are on a feature limited plan This feature is not available for your plan. …" at bounding box center [427, 238] width 855 height 476
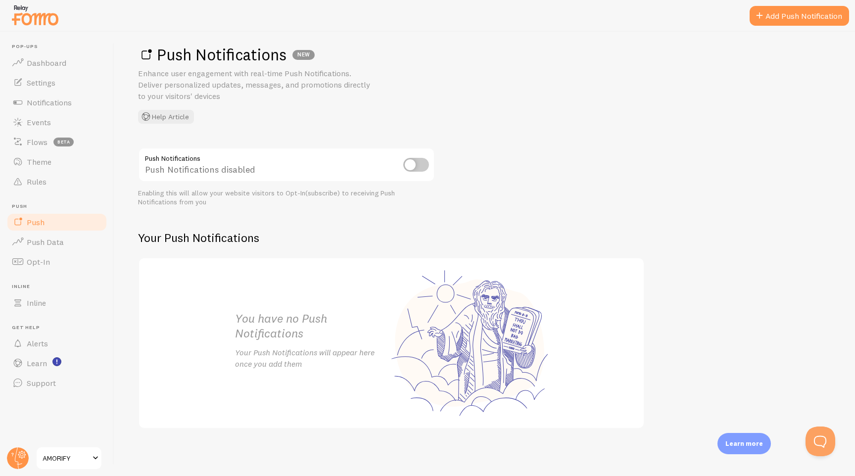
click at [416, 167] on input "checkbox" at bounding box center [416, 165] width 26 height 14
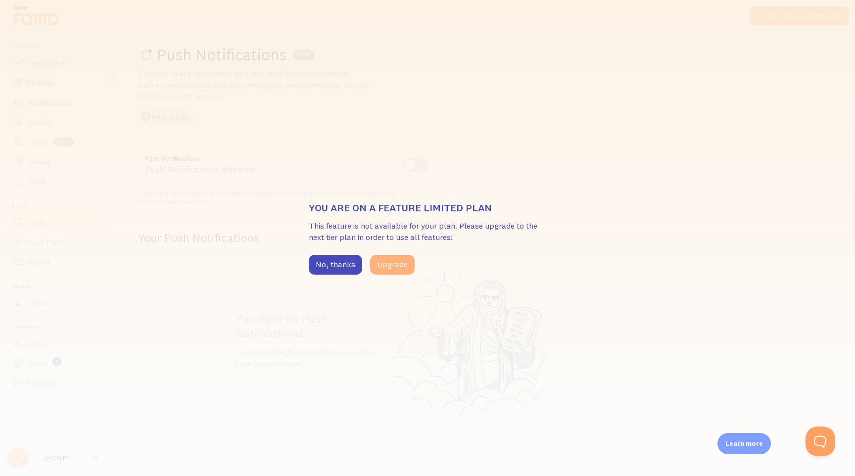
click at [388, 261] on button "Upgrade" at bounding box center [392, 265] width 45 height 20
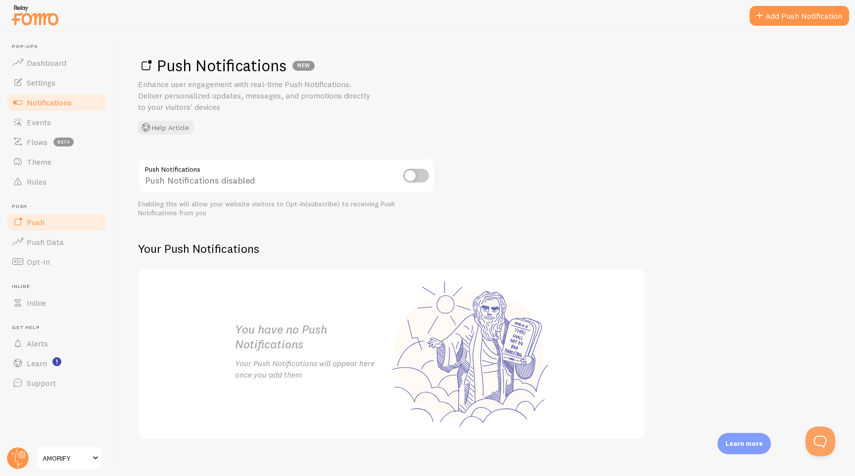
click at [66, 96] on link "Notifications" at bounding box center [57, 102] width 102 height 20
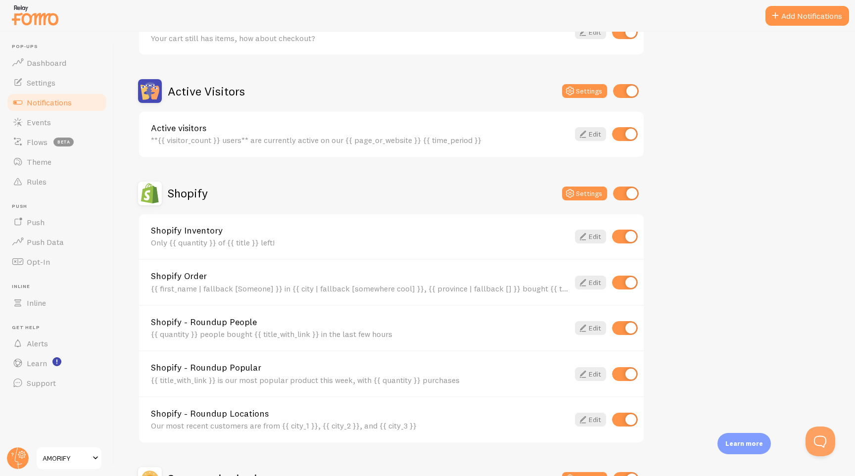
scroll to position [207, 0]
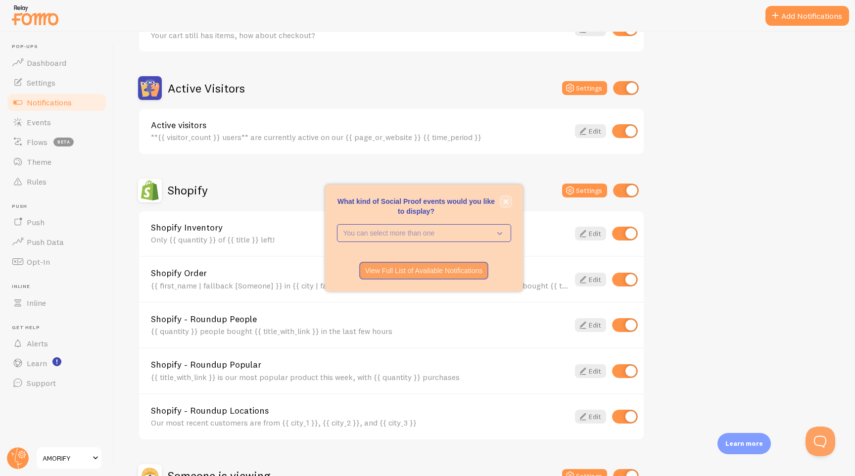
click at [506, 200] on icon "close," at bounding box center [505, 201] width 5 height 5
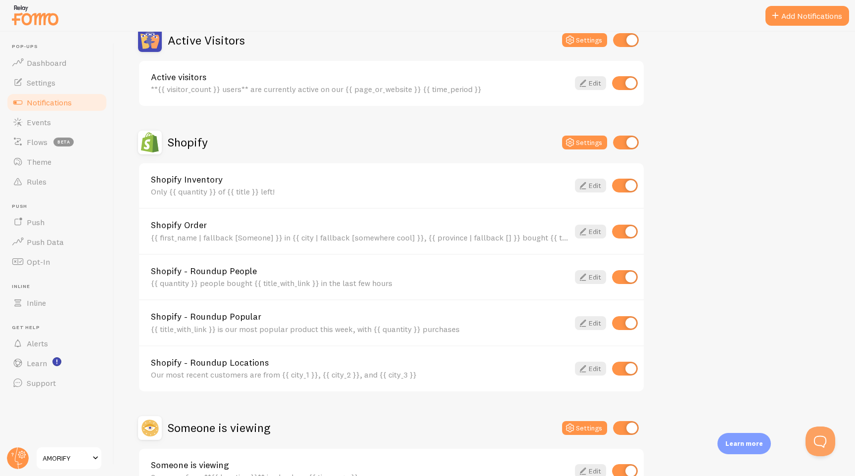
scroll to position [0, 0]
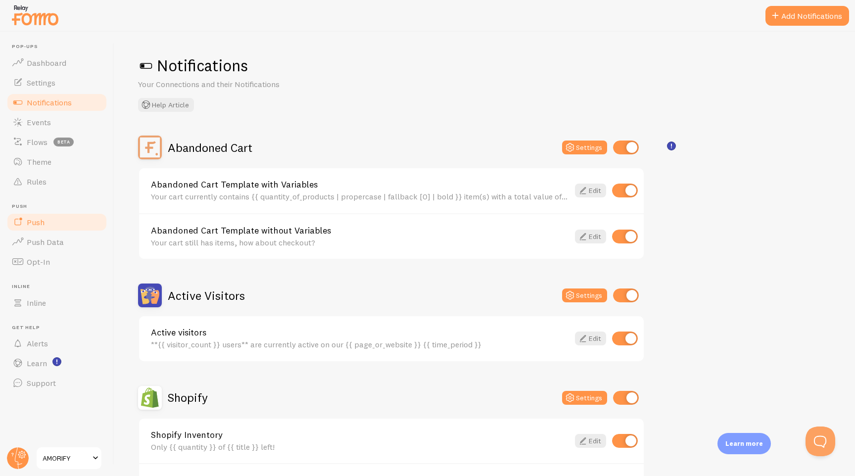
click at [37, 217] on link "Push" at bounding box center [57, 222] width 102 height 20
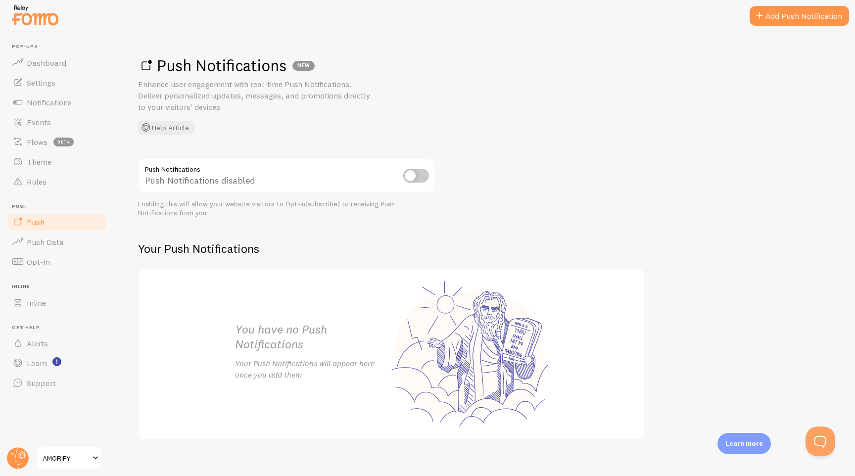
scroll to position [11, 0]
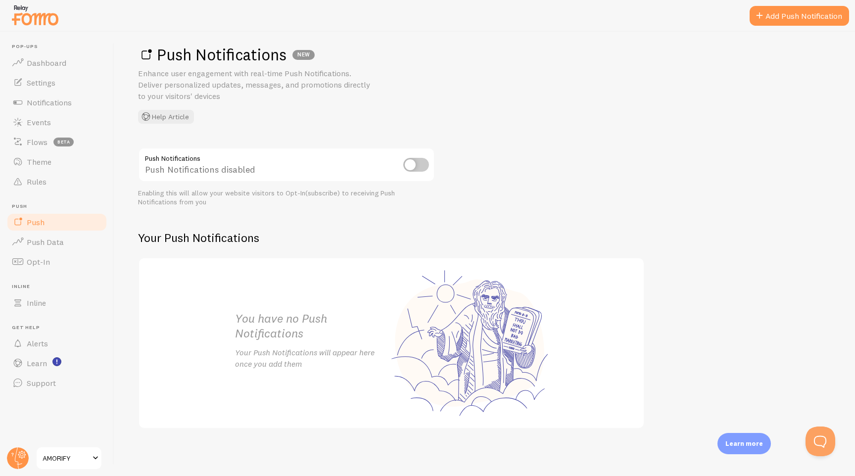
click at [422, 165] on input "checkbox" at bounding box center [416, 165] width 26 height 14
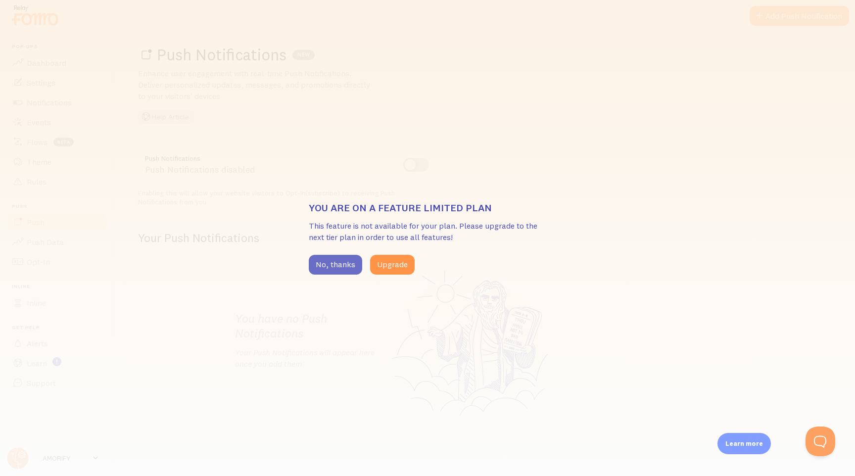
click at [343, 271] on button "No, thanks" at bounding box center [335, 265] width 53 height 20
